Goal: Navigation & Orientation: Find specific page/section

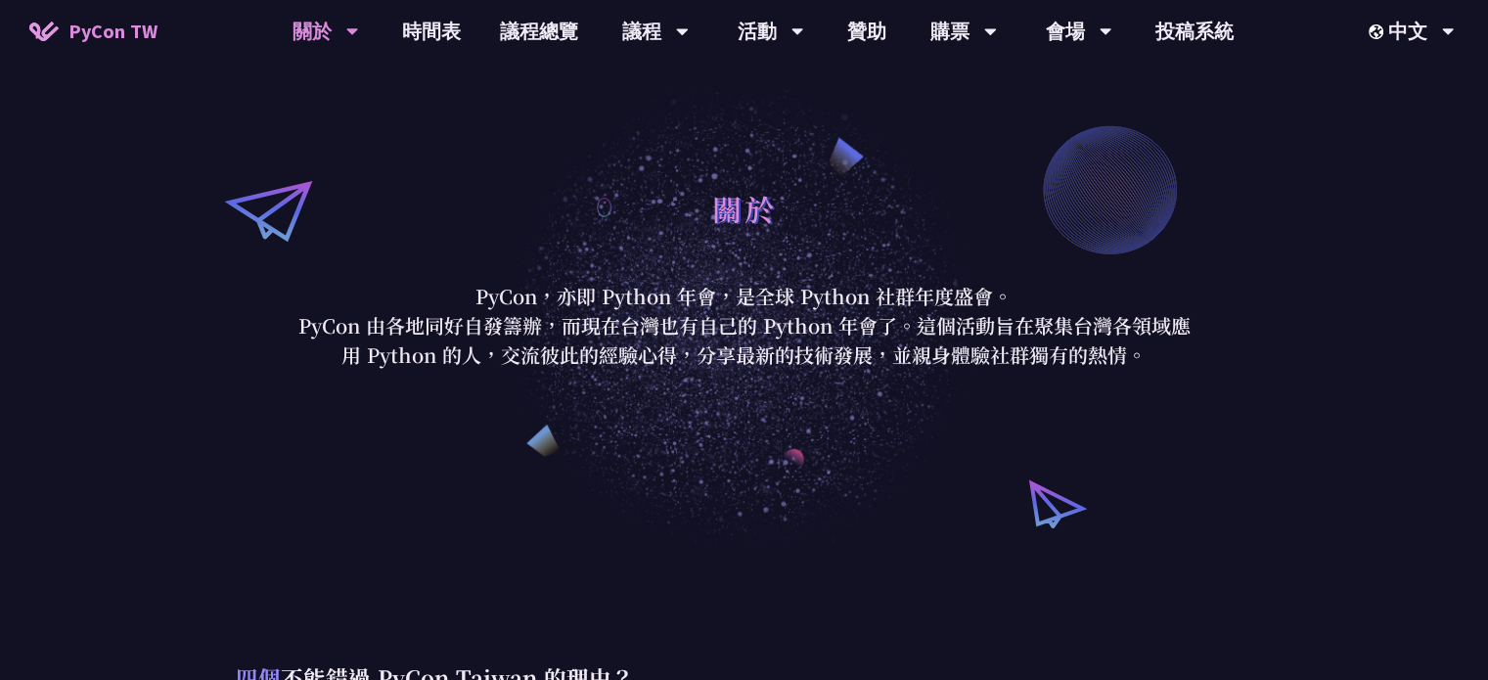
drag, startPoint x: 493, startPoint y: 303, endPoint x: 998, endPoint y: 300, distance: 504.8
click at [1001, 295] on p "PyCon，亦即 Python 年會，是全球 Python 社群年度盛會。" at bounding box center [745, 296] width 910 height 29
drag, startPoint x: 340, startPoint y: 335, endPoint x: 1132, endPoint y: 372, distance: 792.3
click at [1132, 372] on div "關於 PyCon，亦即 Python 年會，是全球 Python 社群年度盛會。 PyCon 由各地同好自發籌辦，而現在台灣也有自己的 Python 年會了。…" at bounding box center [744, 274] width 1488 height 548
click at [775, 352] on p "PyCon 由各地同好自發籌辦，而現在台灣也有自己的 Python 年會了。這個活動旨在聚集台灣各領域應用 Python 的人，交流彼此的經驗心得，分享最新的…" at bounding box center [745, 340] width 910 height 59
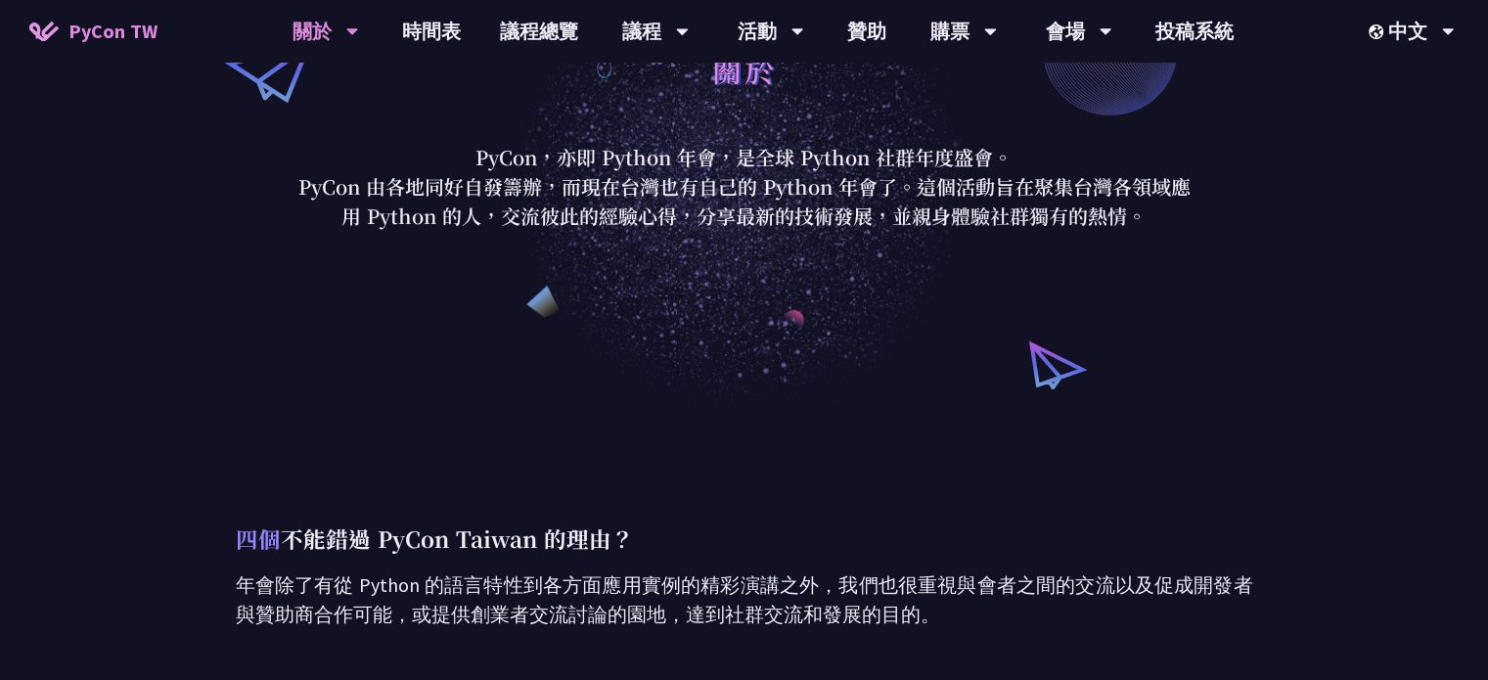
scroll to position [391, 0]
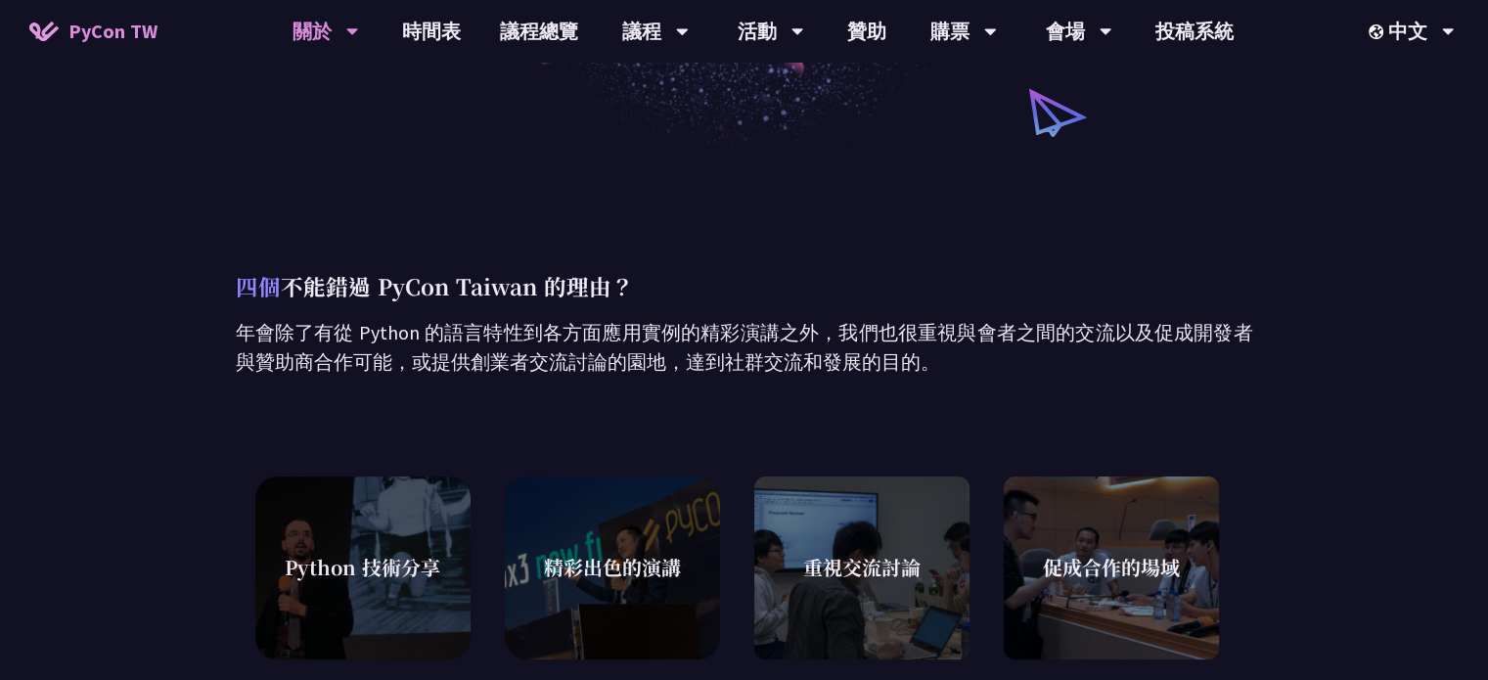
drag, startPoint x: 293, startPoint y: 316, endPoint x: 1081, endPoint y: 372, distance: 789.5
click at [867, 363] on p "年會除了有從 Python 的語言特性到各方面應用實例的精彩演講之外，我們也很重視與會者之間的交流以及促成開發者與贊助商合作可能，或提供創業者交流討論的園地，…" at bounding box center [744, 347] width 1017 height 59
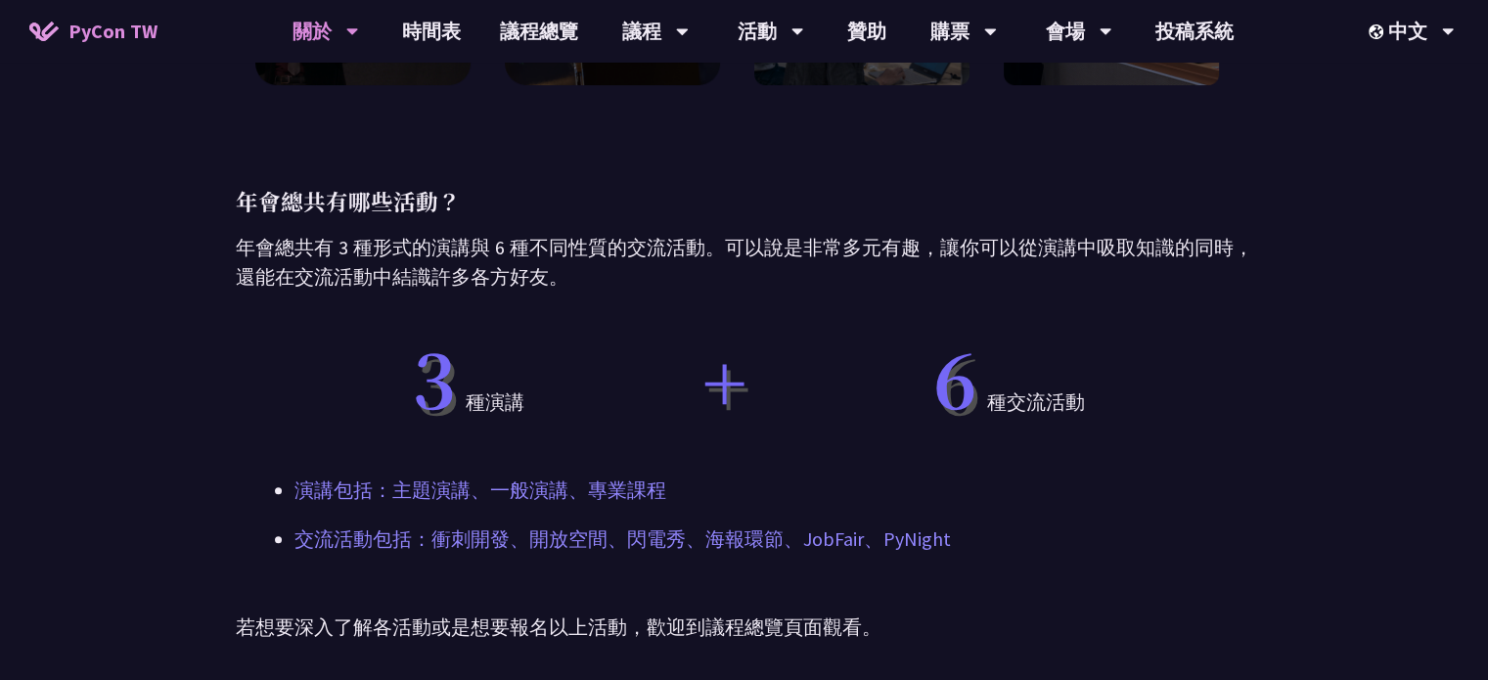
scroll to position [978, 0]
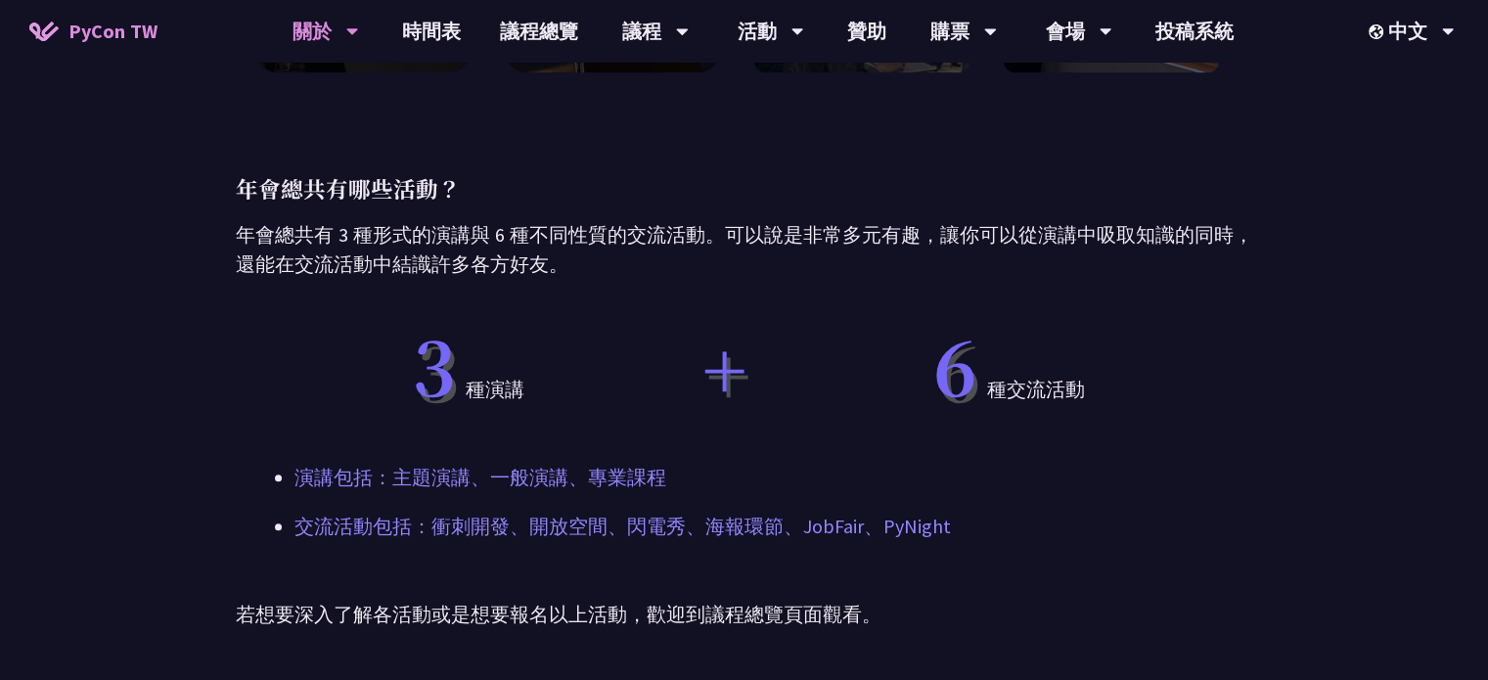
drag, startPoint x: 291, startPoint y: 232, endPoint x: 633, endPoint y: 267, distance: 344.2
click at [633, 267] on p "年會總共有 3 種形式的演講與 6 種不同性質的交流活動。可以說是非常多元有趣，讓你可以從演講中吸取知識的同時，還能在交流活動中結識許多各方好友。" at bounding box center [744, 249] width 1017 height 59
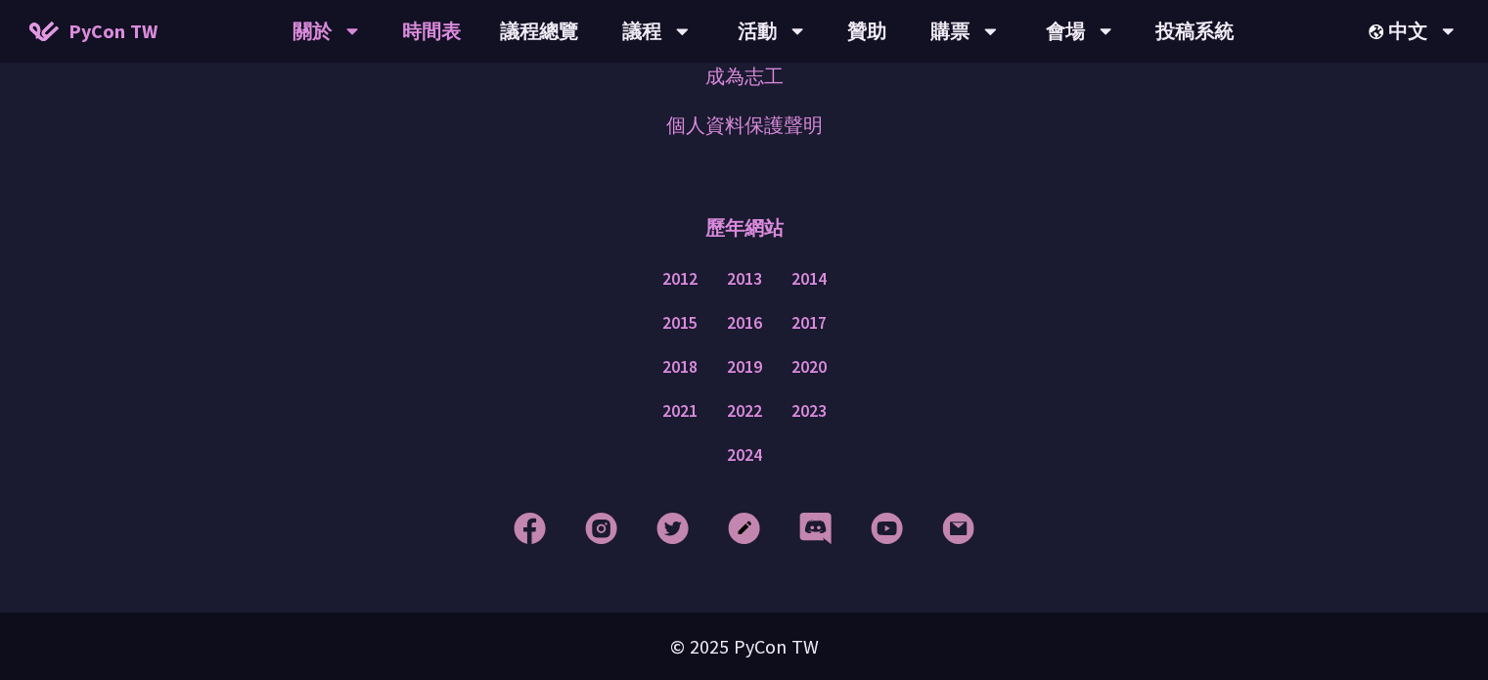
scroll to position [1722, 0]
click at [454, 27] on link "時間表" at bounding box center [432, 31] width 98 height 63
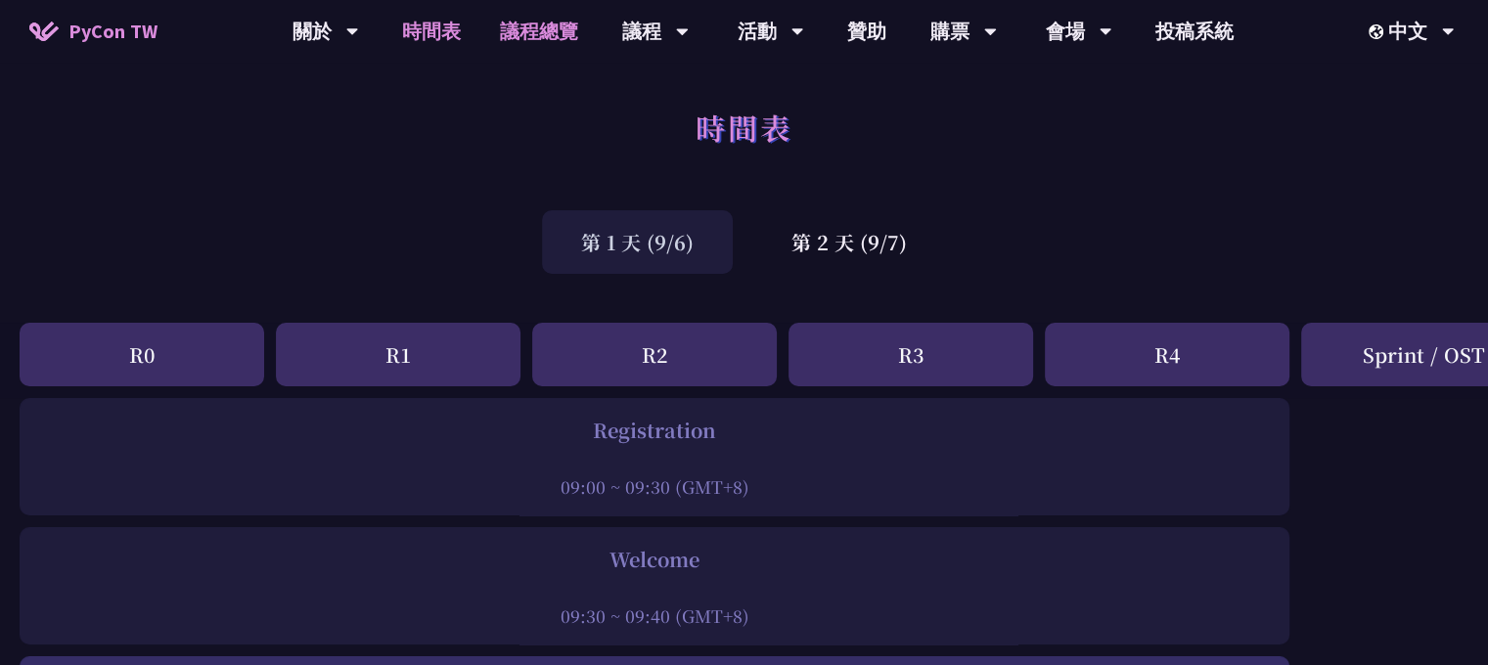
click at [570, 26] on link "議程總覽" at bounding box center [538, 31] width 117 height 63
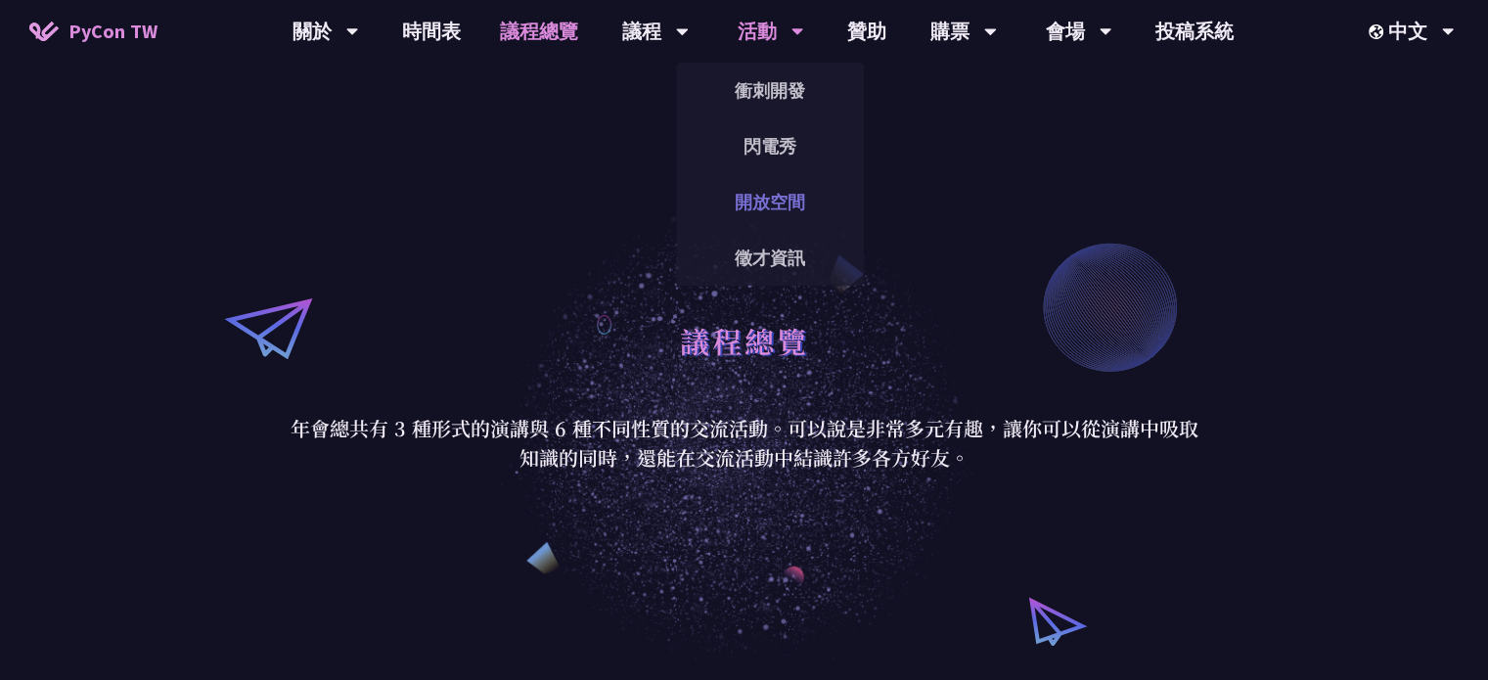
click at [775, 203] on link "開放空間" at bounding box center [770, 202] width 188 height 46
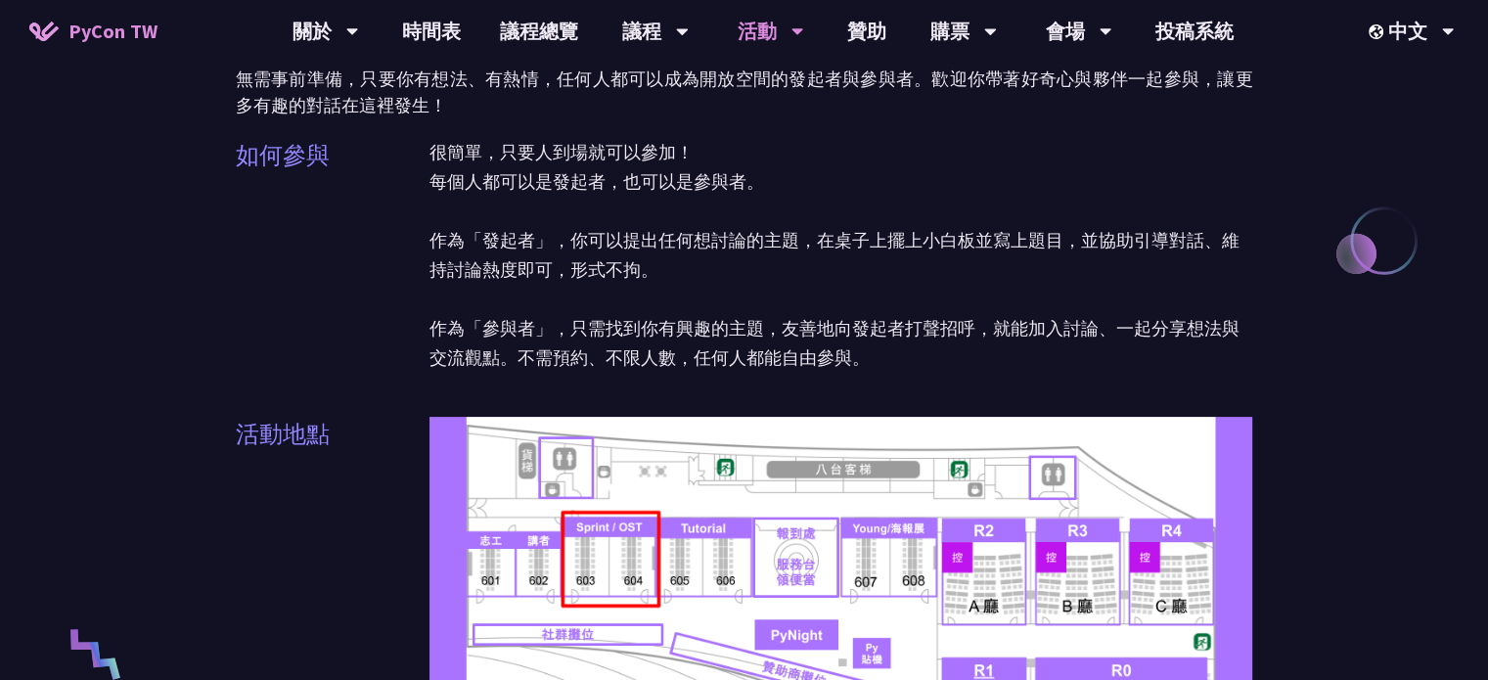
scroll to position [52, 0]
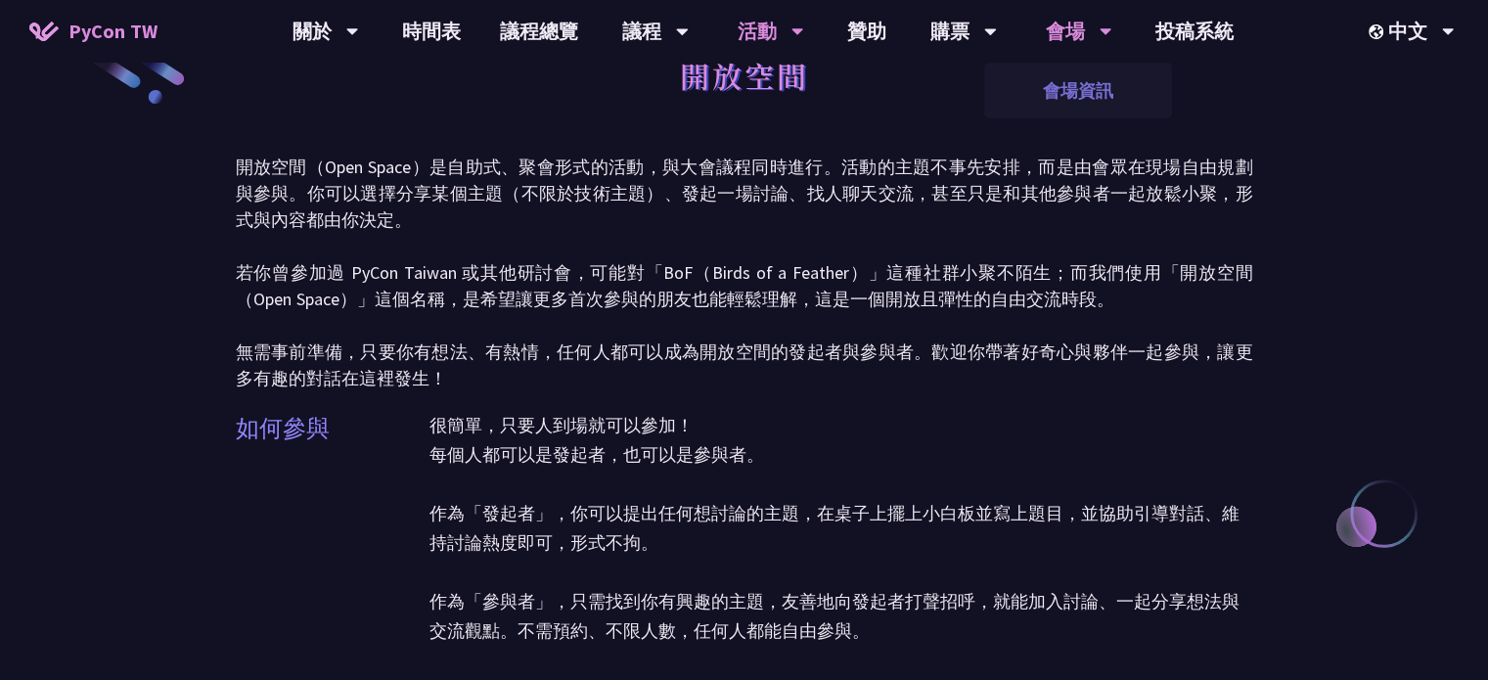
click at [1068, 85] on link "會場資訊" at bounding box center [1078, 91] width 188 height 46
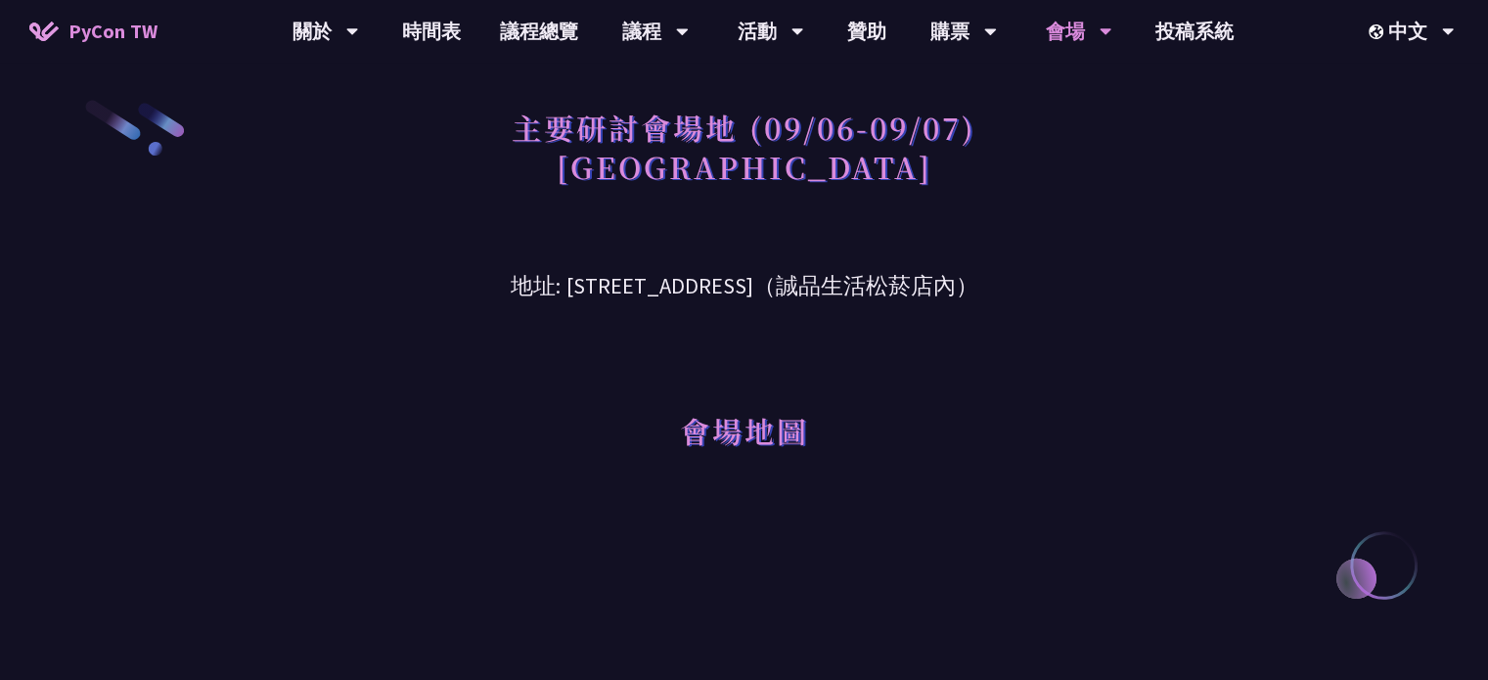
drag, startPoint x: 547, startPoint y: 284, endPoint x: 1021, endPoint y: 292, distance: 474.5
click at [1021, 292] on h3 "地址: [STREET_ADDRESS]（誠品生活松菸店內）" at bounding box center [744, 272] width 1017 height 64
click at [640, 287] on h3 "地址: [STREET_ADDRESS]（誠品生活松菸店內）" at bounding box center [744, 272] width 1017 height 64
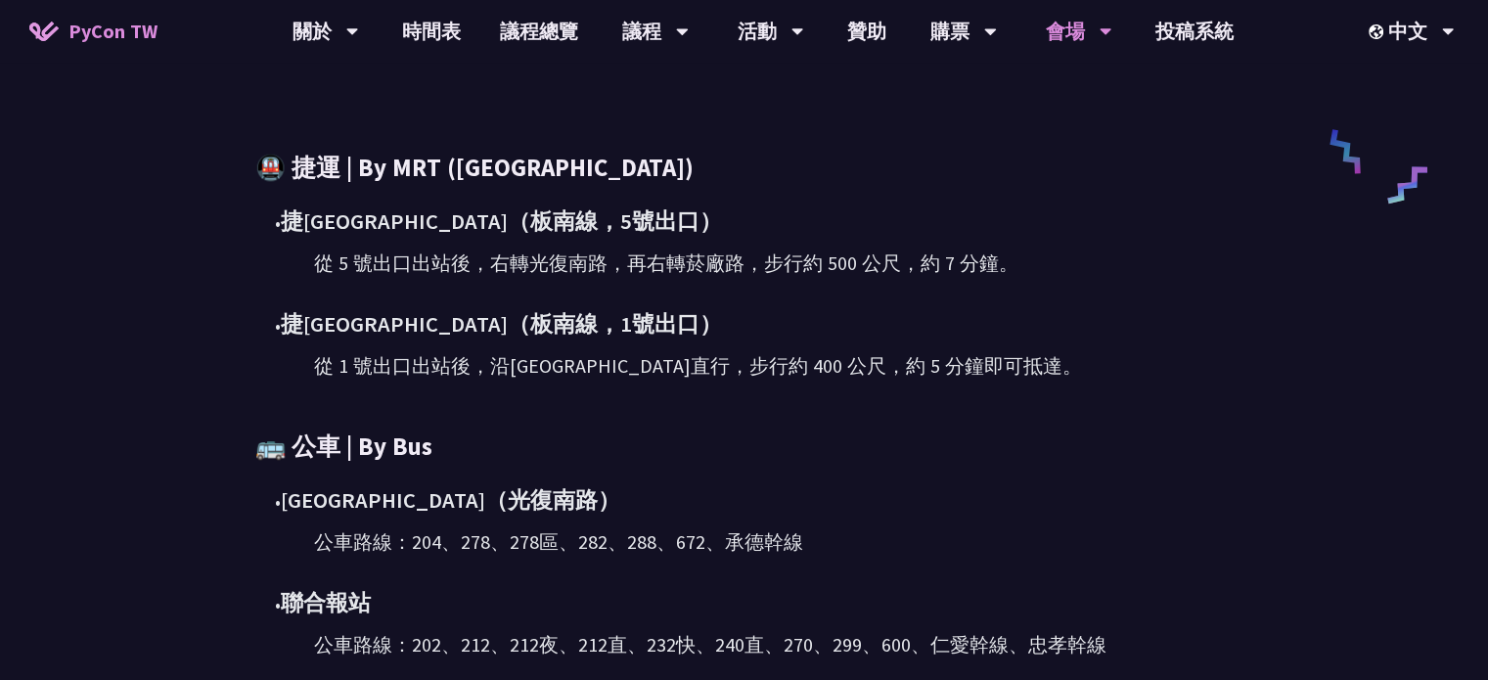
scroll to position [978, 0]
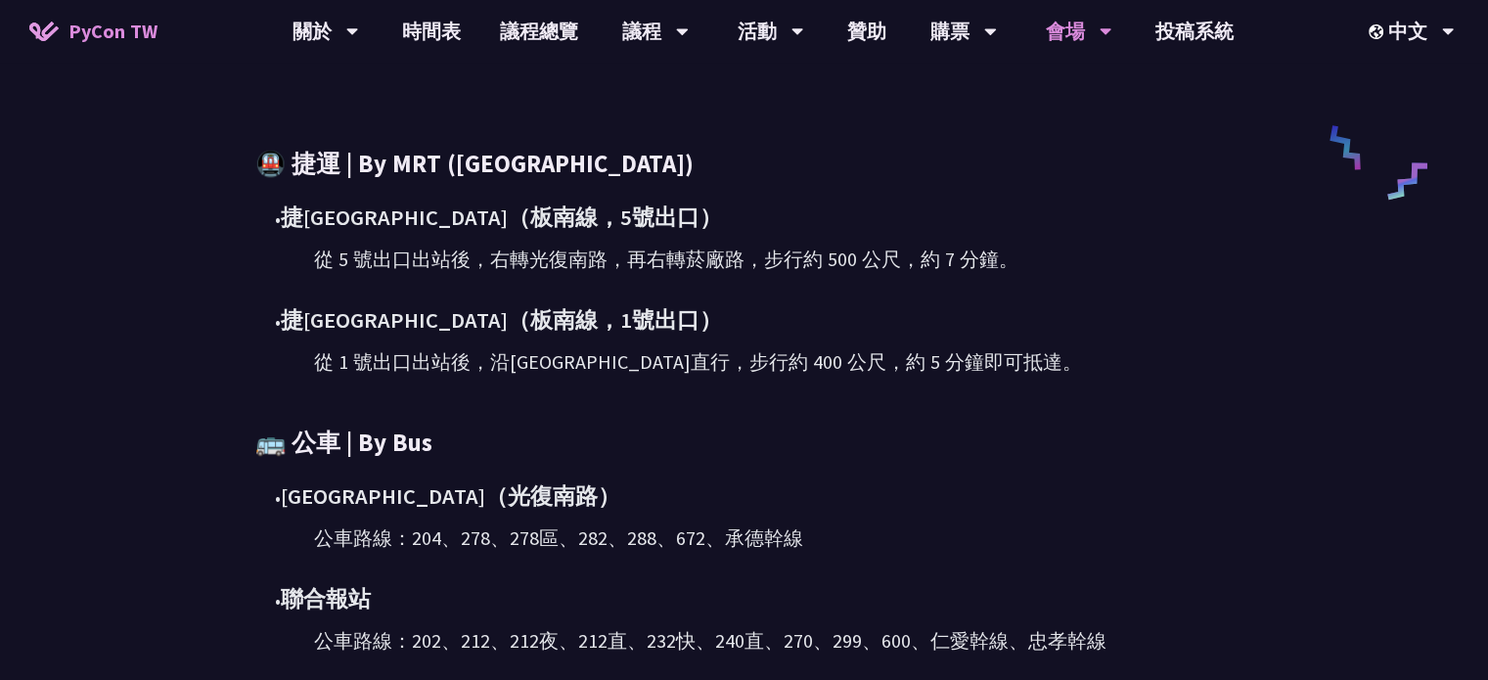
drag, startPoint x: 579, startPoint y: 218, endPoint x: 845, endPoint y: 398, distance: 321.3
click at [845, 397] on div "🚇 捷運 | By MRT ([GEOGRAPHIC_DATA]) • [DEMOGRAPHIC_DATA][GEOGRAPHIC_DATA]（[GEOGRA…" at bounding box center [744, 401] width 978 height 509
click at [608, 428] on h3 "🚌 公車 | By Bus" at bounding box center [744, 443] width 978 height 34
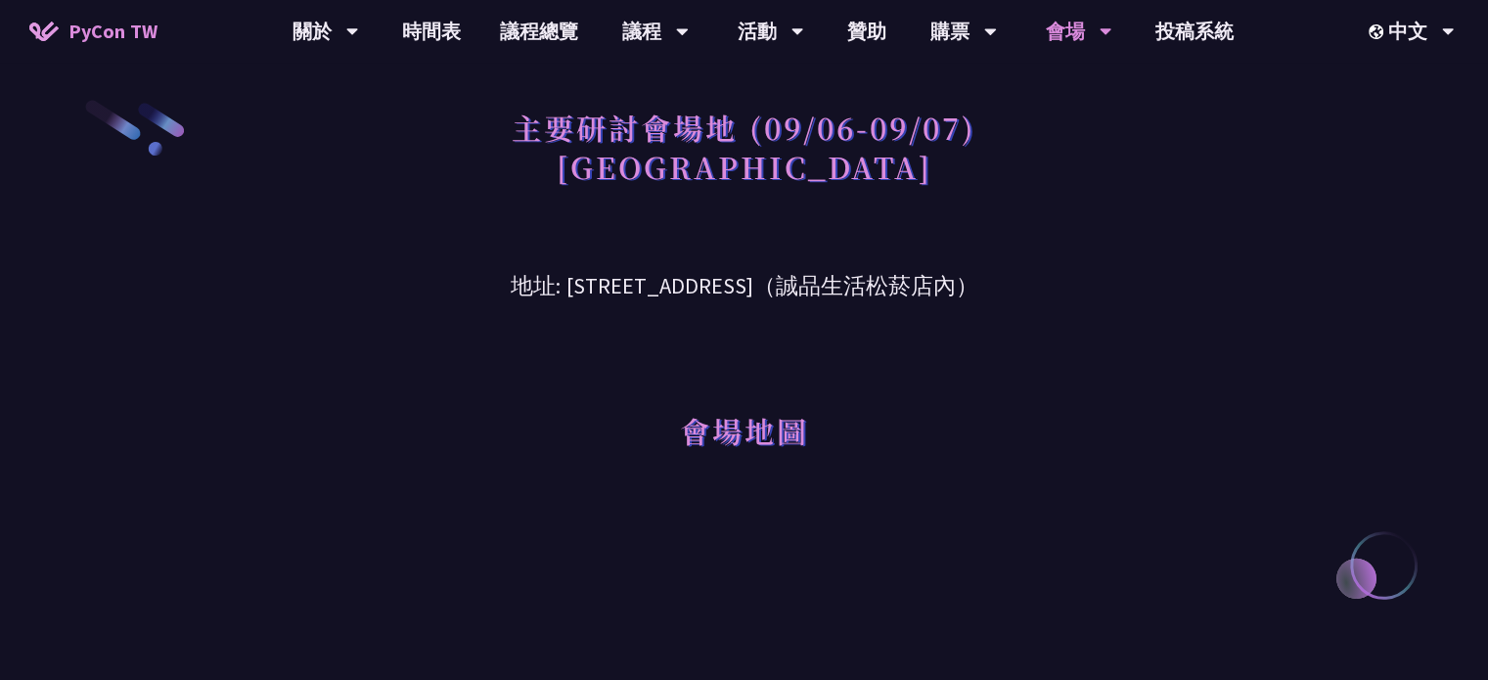
scroll to position [0, 0]
drag, startPoint x: 520, startPoint y: 290, endPoint x: 927, endPoint y: 267, distance: 407.6
click at [861, 280] on h3 "地址: [STREET_ADDRESS]（誠品生活松菸店內）" at bounding box center [744, 272] width 1017 height 64
click at [1033, 273] on h3 "地址: [STREET_ADDRESS]（誠品生活松菸店內）" at bounding box center [744, 272] width 1017 height 64
